Goal: Task Accomplishment & Management: Complete application form

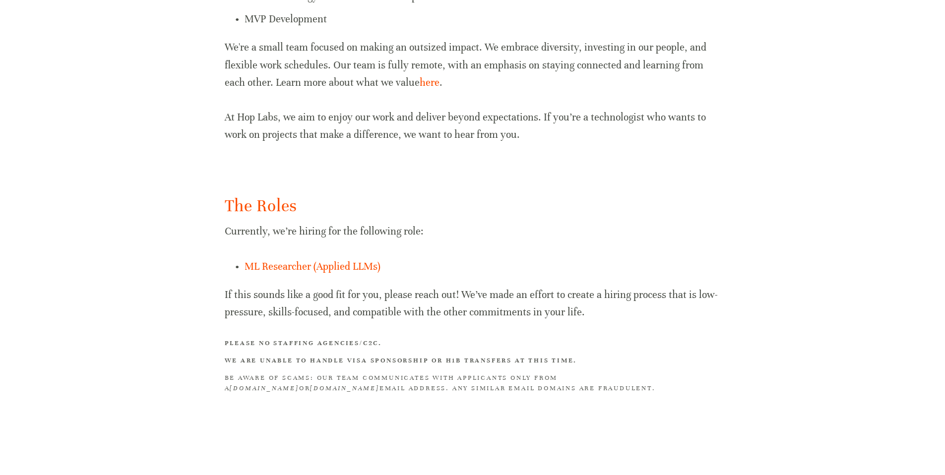
scroll to position [540, 0]
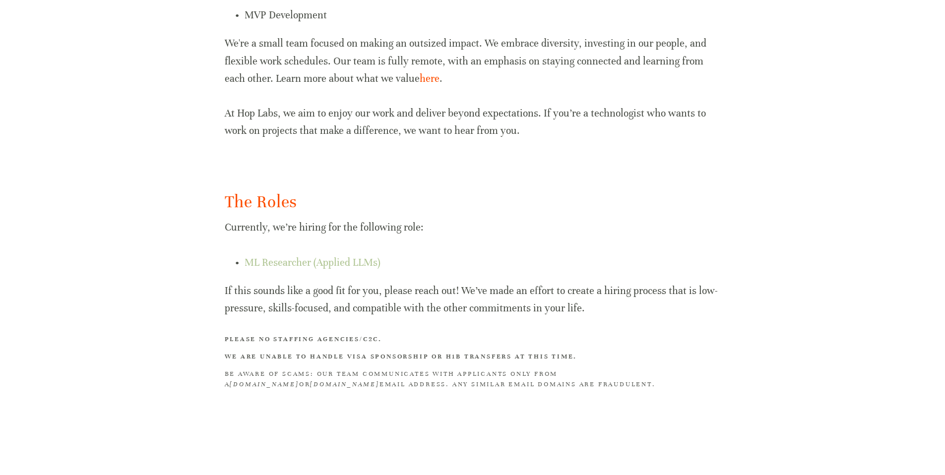
click at [350, 267] on link "ML Researcher (Applied LLMs)" at bounding box center [313, 262] width 136 height 12
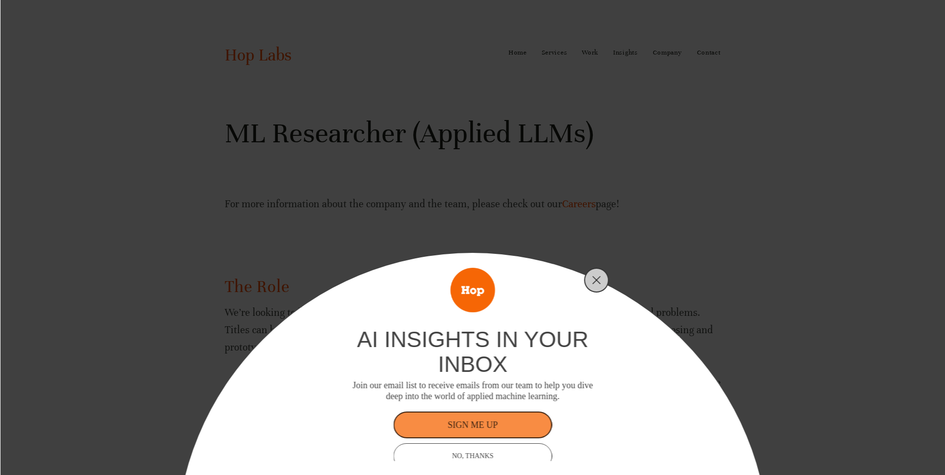
click at [810, 86] on div "ai insights in your inbox Join our email list to receive emails from our team t…" at bounding box center [472, 237] width 945 height 475
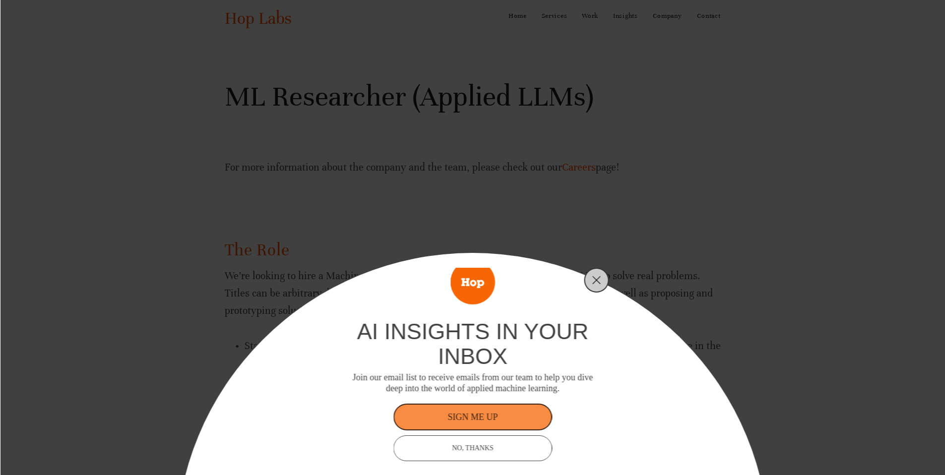
scroll to position [90, 0]
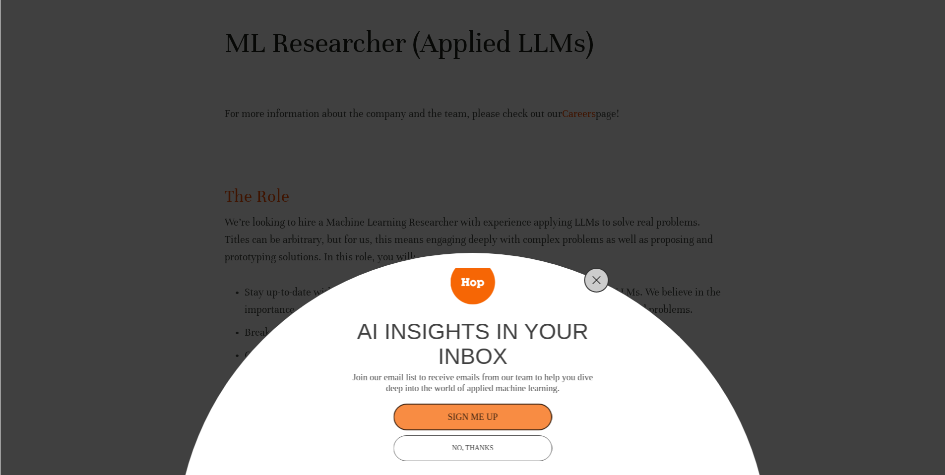
click at [555, 371] on div "ai insights in your inbox Join our email list to receive emails from our team t…" at bounding box center [473, 357] width 248 height 74
click at [554, 382] on div "Join our email list to receive emails from our team to help you dive deep into …" at bounding box center [473, 383] width 248 height 21
click at [558, 379] on div "Join our email list to receive emails from our team to help you dive deep into …" at bounding box center [473, 383] width 248 height 21
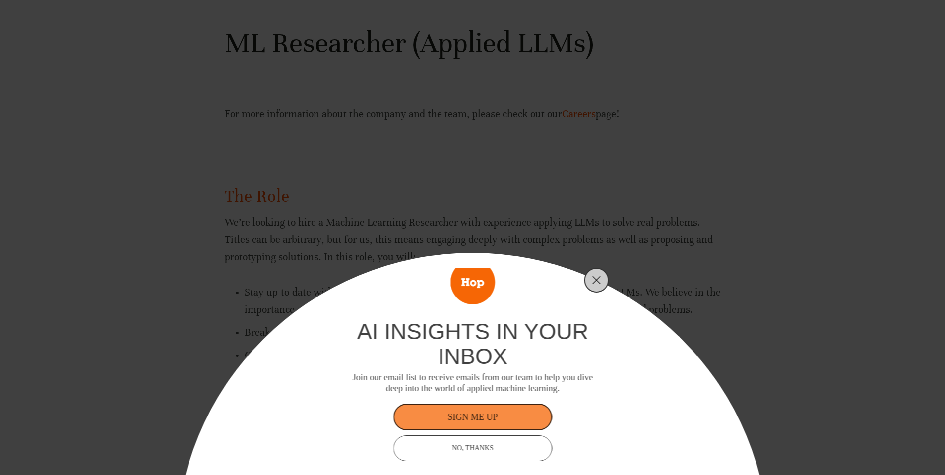
click at [559, 369] on div "ai insights in your inbox Join our email list to receive emails from our team t…" at bounding box center [473, 357] width 248 height 74
click at [599, 281] on icon "Close" at bounding box center [596, 280] width 9 height 9
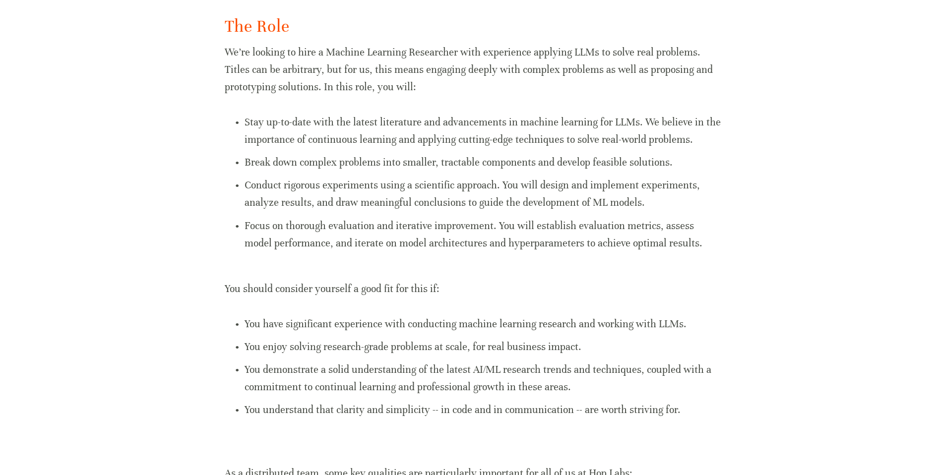
scroll to position [245, 0]
